Goal: Browse casually: Explore the website without a specific task or goal

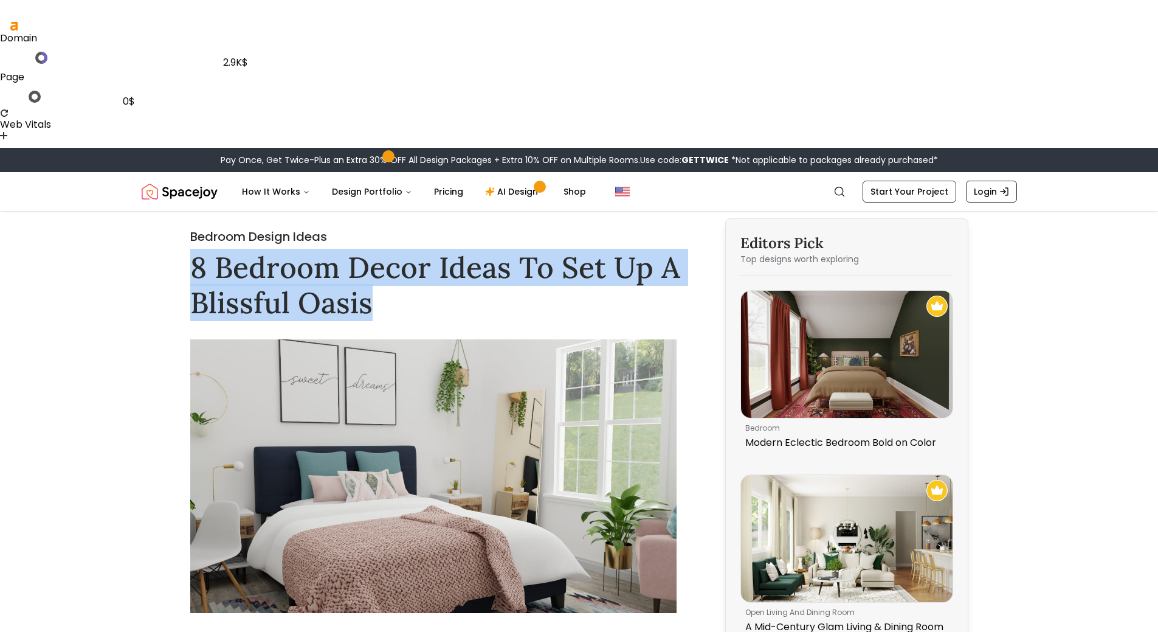
drag, startPoint x: 191, startPoint y: 132, endPoint x: 417, endPoint y: 180, distance: 230.6
click at [416, 250] on h1 "8 Bedroom Decor Ideas To Set Up A Blissful Oasis" at bounding box center [441, 285] width 503 height 70
click at [551, 250] on h1 "8 Bedroom Decor Ideas To Set Up A Blissful Oasis" at bounding box center [441, 285] width 503 height 70
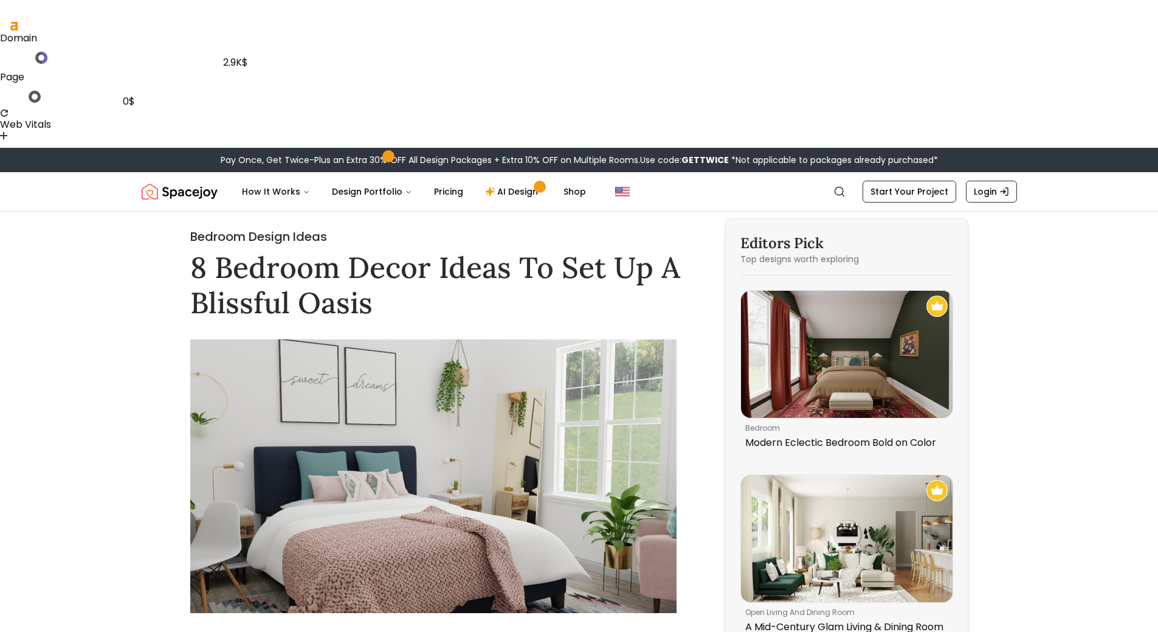
click at [199, 179] on img "Spacejoy" at bounding box center [180, 191] width 76 height 24
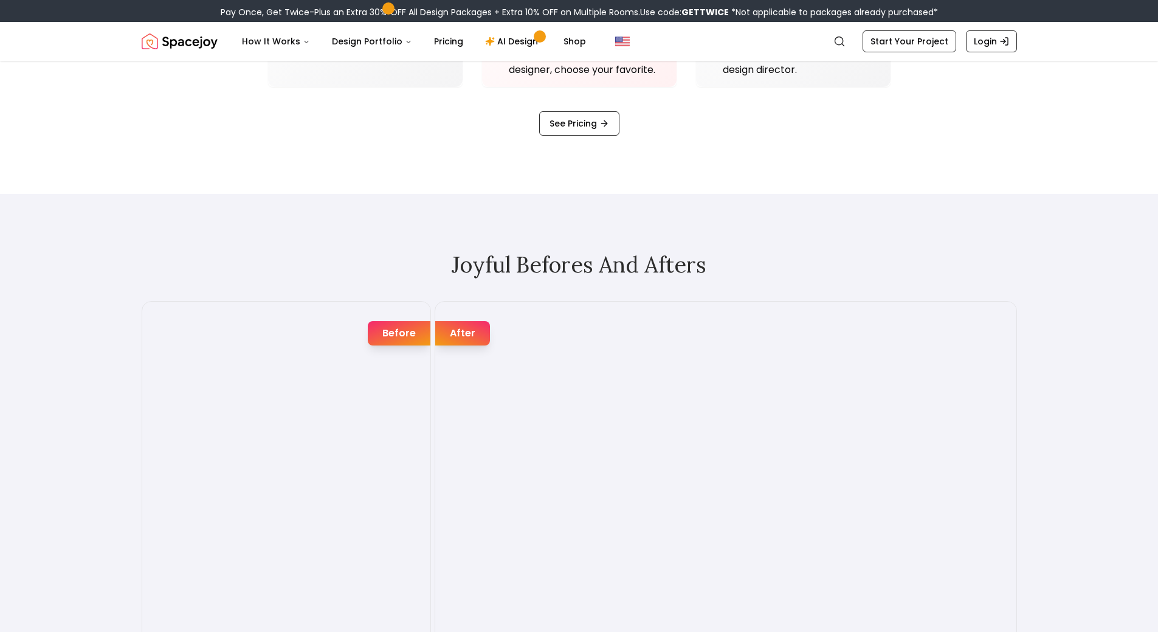
scroll to position [2128, 0]
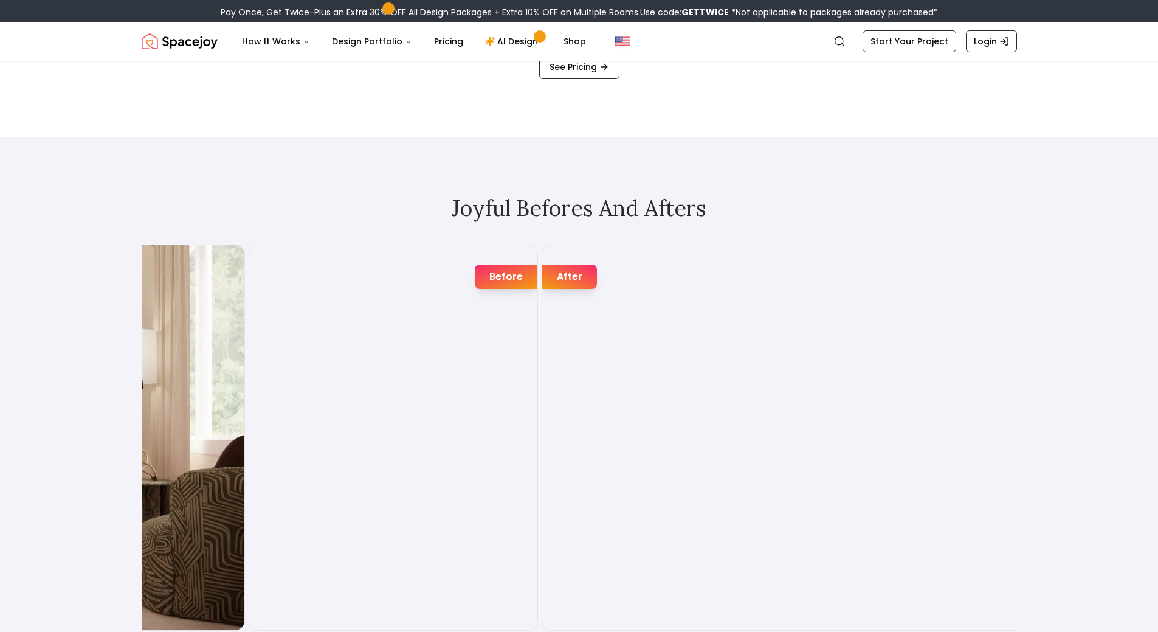
click at [537, 360] on img "2 / 7" at bounding box center [393, 437] width 288 height 385
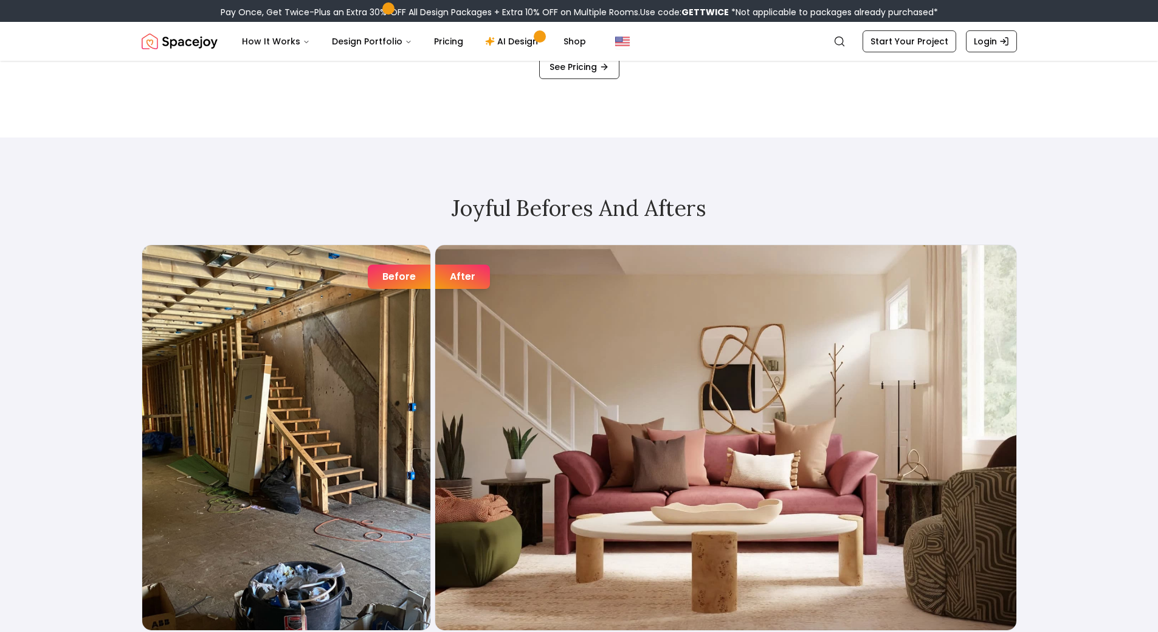
click at [574, 401] on img "1 / 7" at bounding box center [725, 437] width 581 height 385
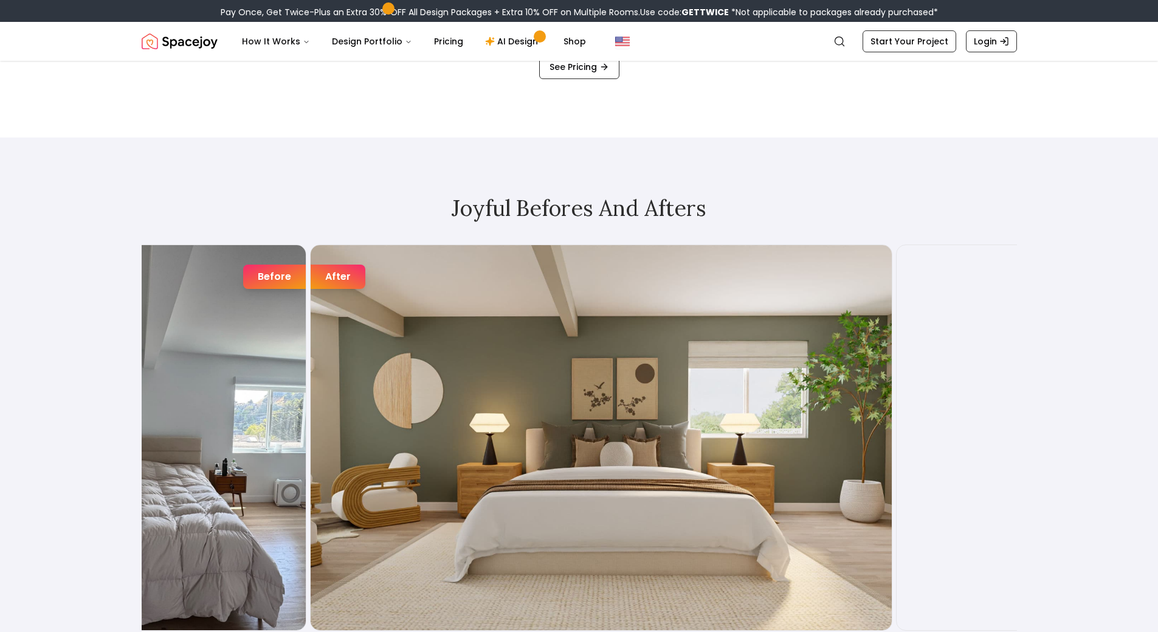
click at [613, 374] on img "2 / 7" at bounding box center [601, 437] width 581 height 385
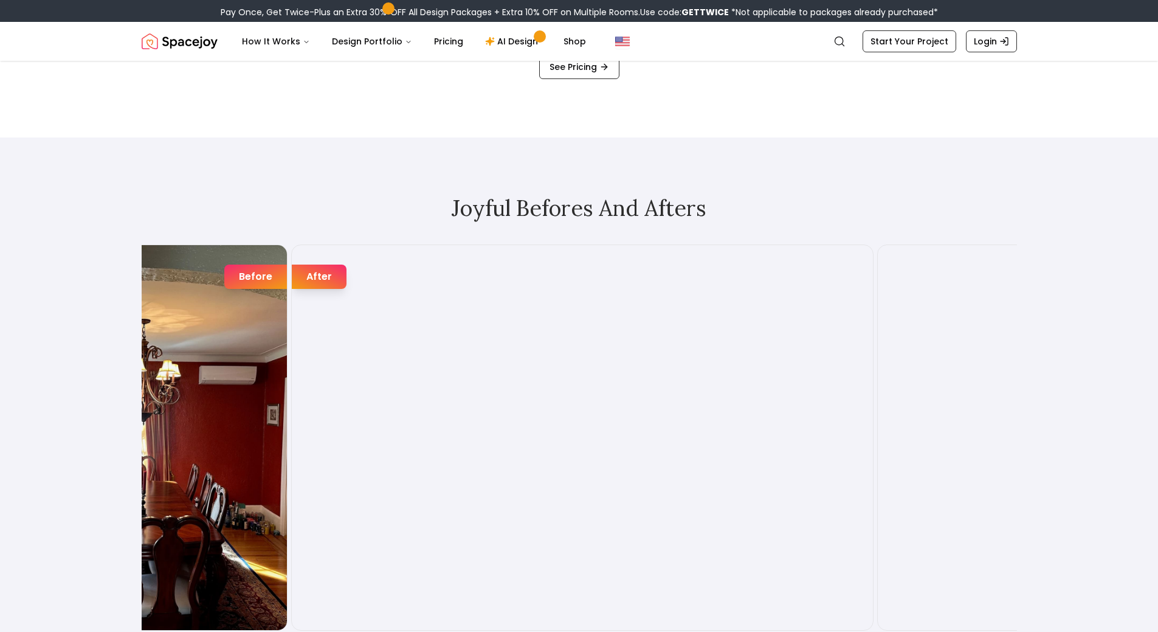
click at [614, 416] on img "3 / 7" at bounding box center [582, 437] width 581 height 385
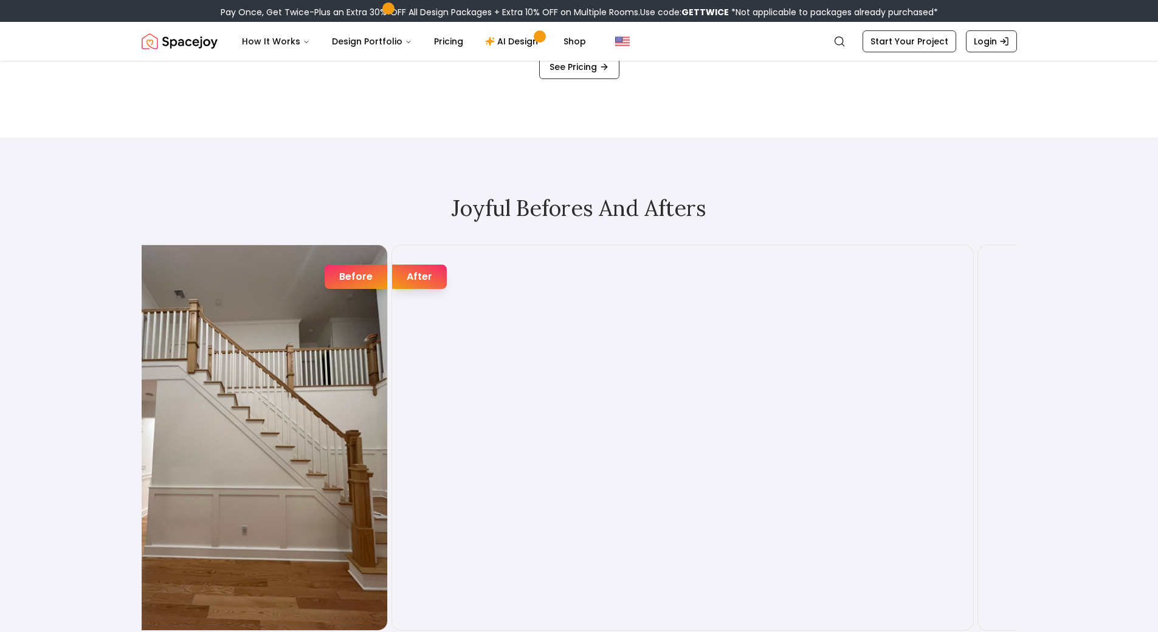
click at [505, 373] on img "4 / 7" at bounding box center [682, 437] width 581 height 385
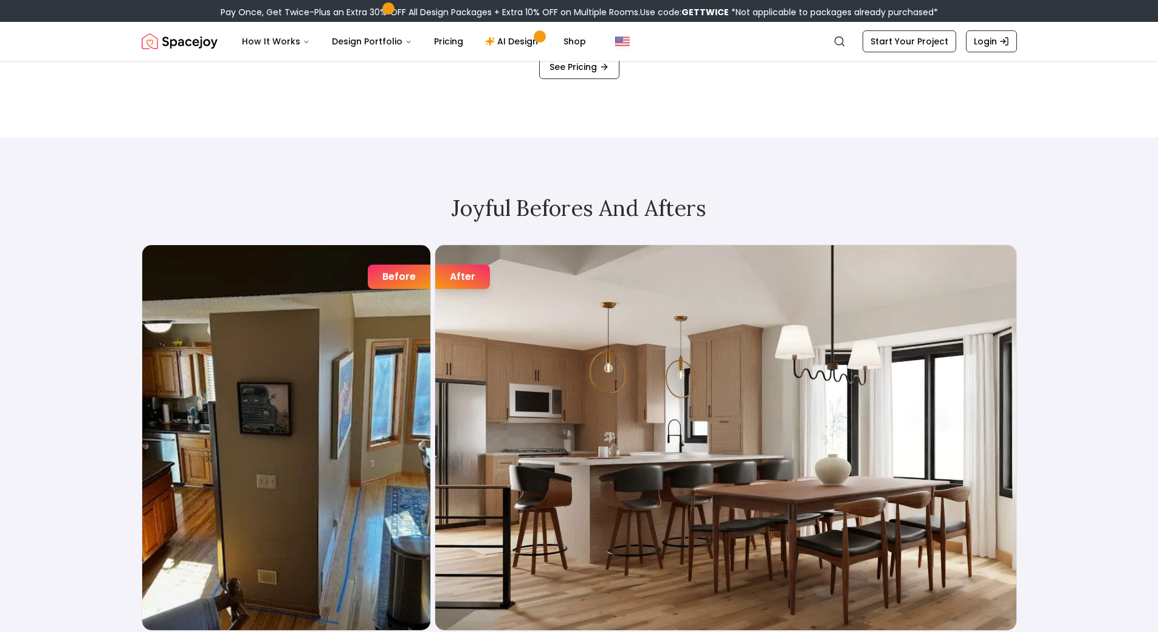
click at [581, 365] on img "6 / 7" at bounding box center [725, 437] width 581 height 385
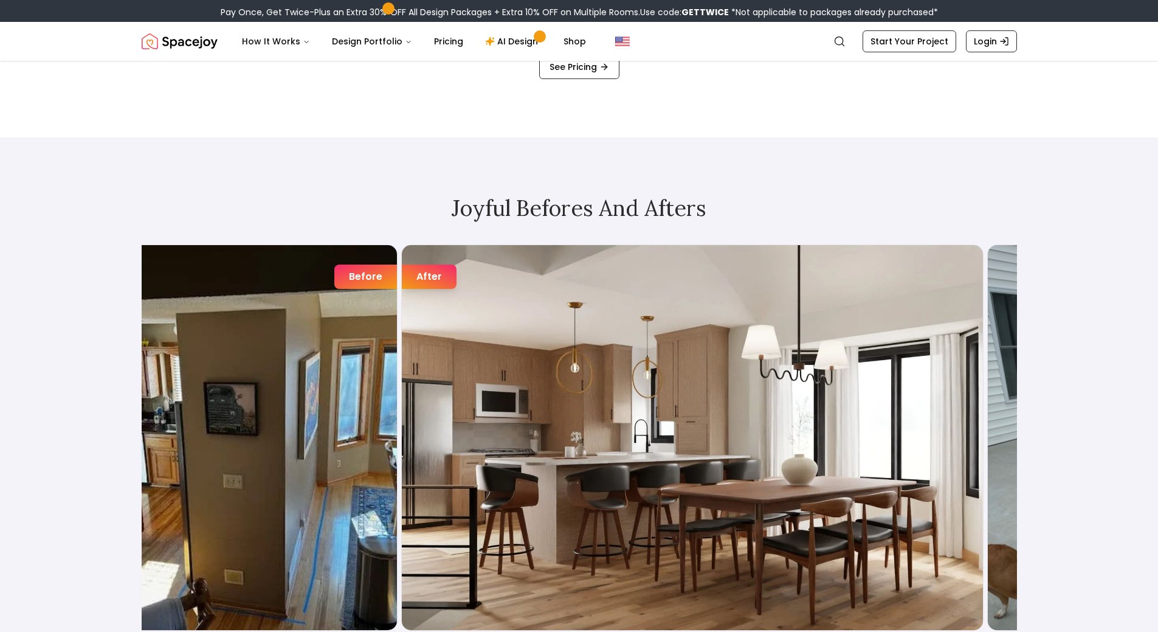
click at [471, 382] on img "6 / 7" at bounding box center [692, 437] width 581 height 385
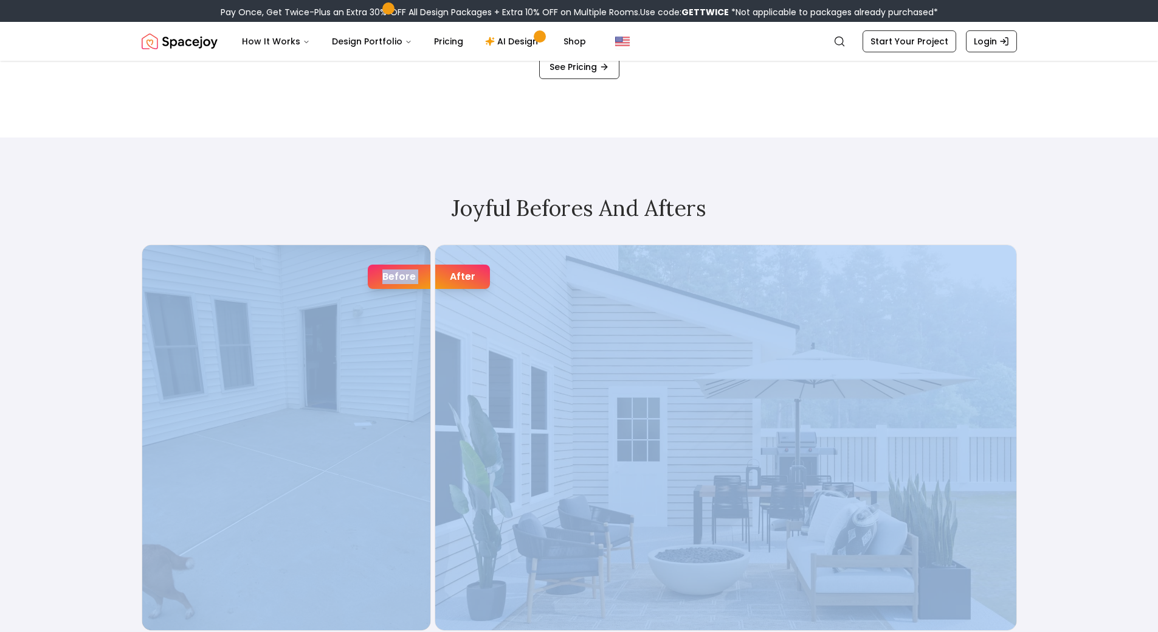
drag, startPoint x: 1081, startPoint y: 378, endPoint x: 567, endPoint y: 376, distance: 514.9
click at [574, 375] on div "Joyful Befores and Afters Before After Before After Before After Before After B…" at bounding box center [579, 422] width 1158 height 570
click at [435, 376] on img "7 / 7" at bounding box center [725, 437] width 581 height 385
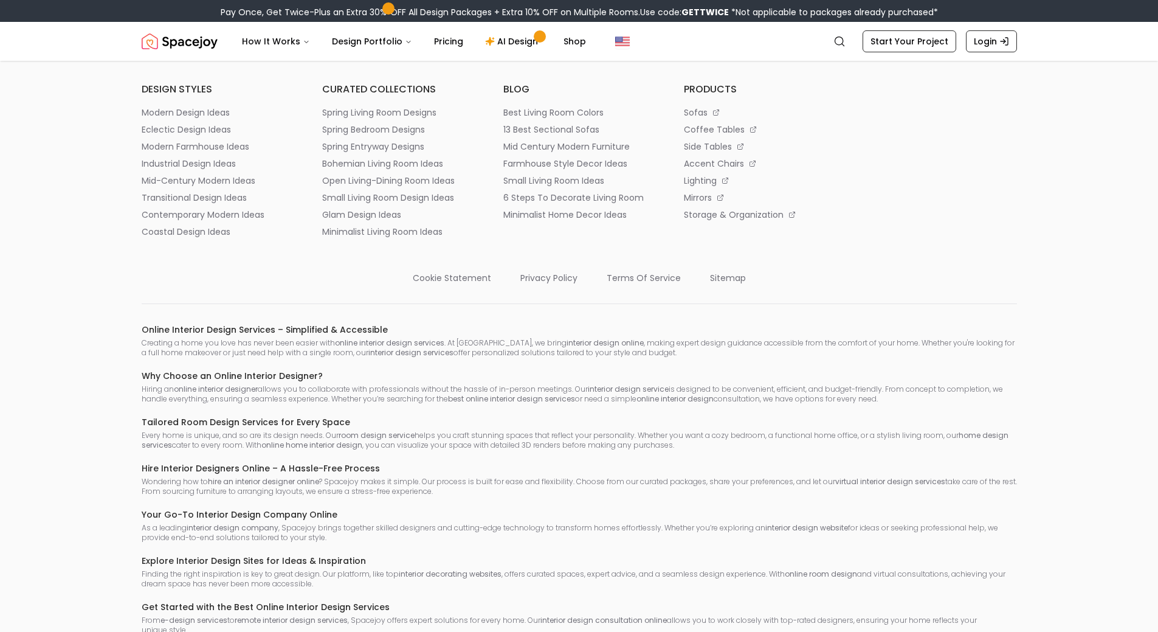
scroll to position [6916, 0]
